Goal: Transaction & Acquisition: Purchase product/service

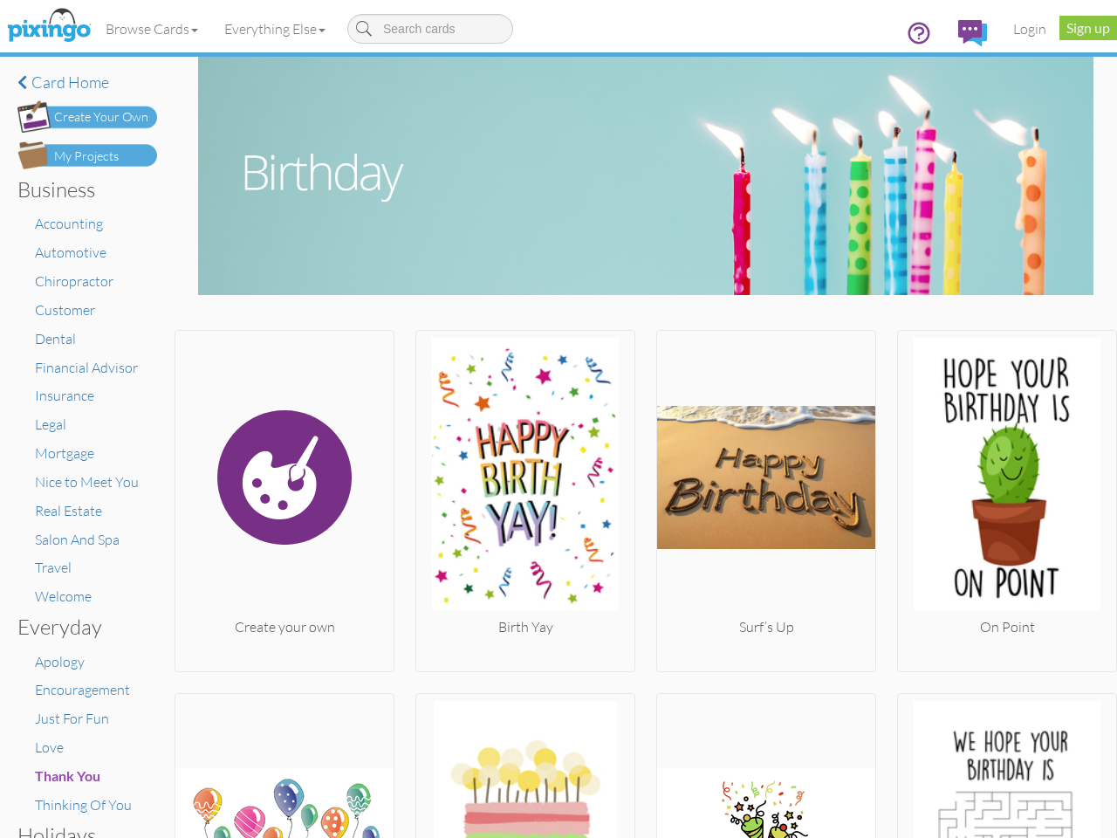
click at [558, 419] on img at bounding box center [525, 477] width 218 height 279
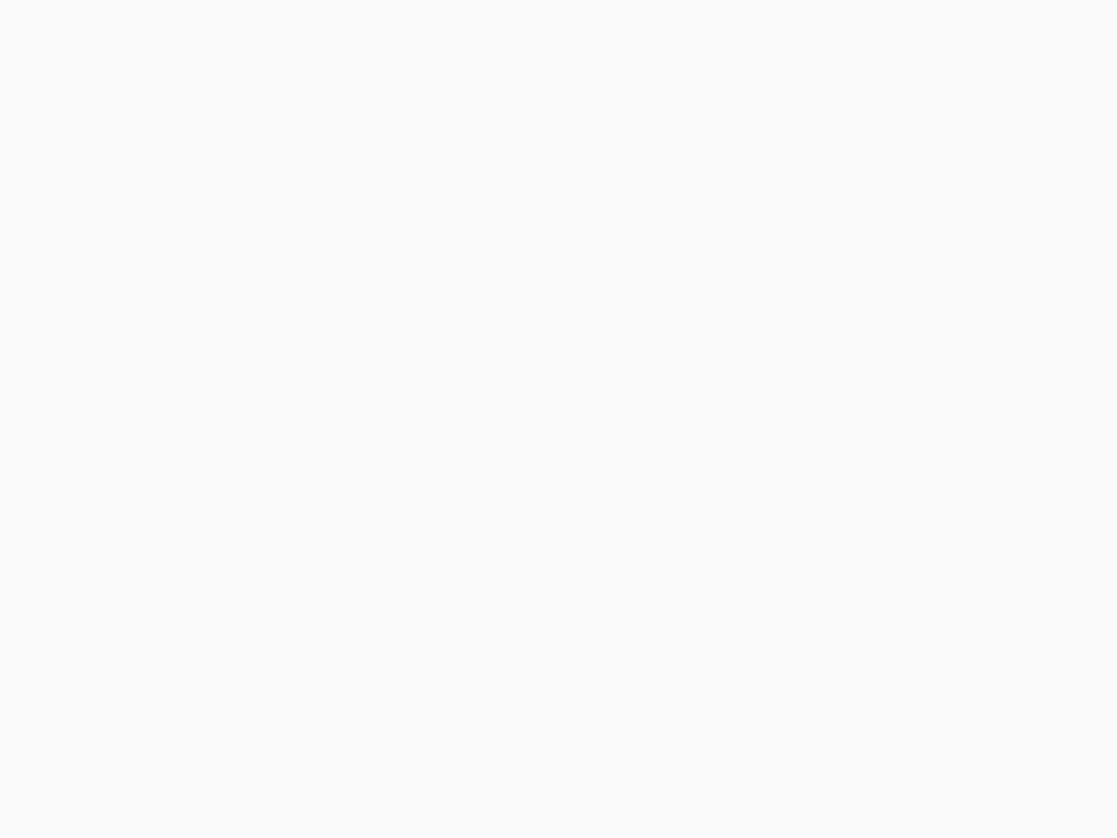
click at [153, 29] on body at bounding box center [558, 419] width 1117 height 838
click at [278, 29] on body at bounding box center [558, 419] width 1117 height 838
click at [283, 496] on body at bounding box center [558, 419] width 1117 height 838
click at [520, 496] on body at bounding box center [558, 419] width 1117 height 838
click at [757, 496] on body at bounding box center [558, 419] width 1117 height 838
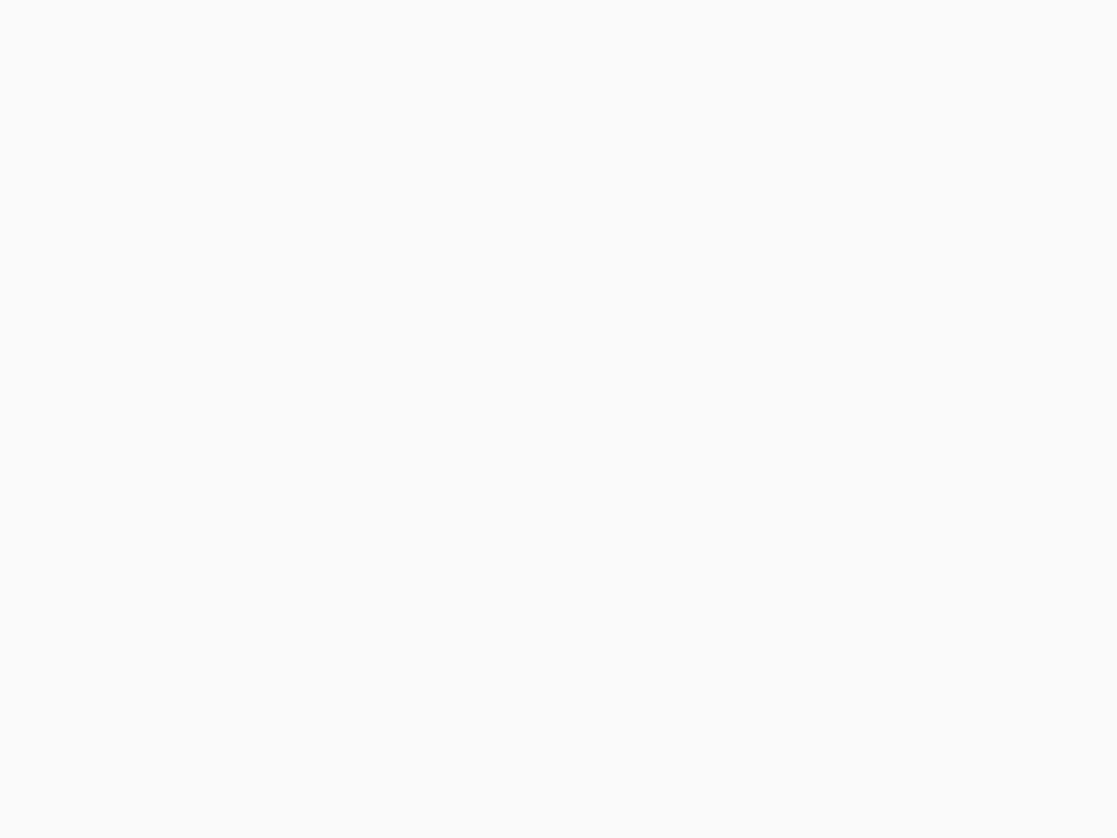
click at [994, 496] on body at bounding box center [558, 419] width 1117 height 838
click at [283, 764] on body at bounding box center [558, 419] width 1117 height 838
click at [520, 764] on body at bounding box center [558, 419] width 1117 height 838
